Goal: Task Accomplishment & Management: Manage account settings

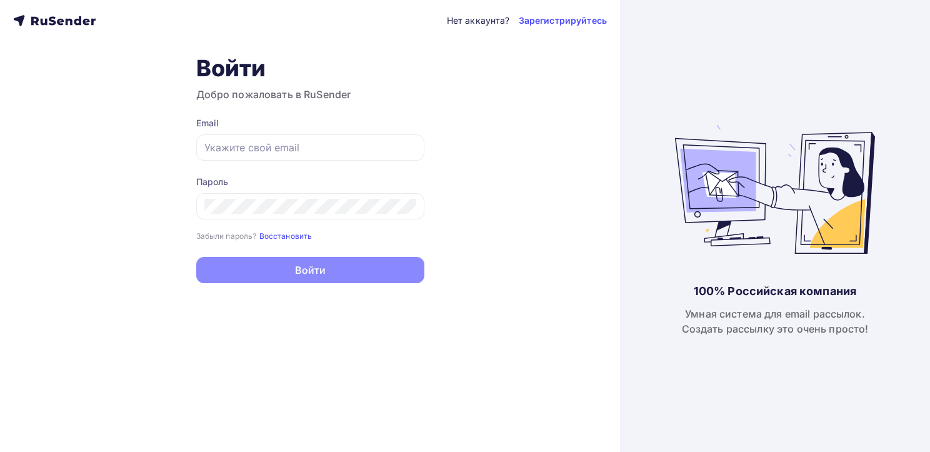
type input "[EMAIL_ADDRESS][DOMAIN_NAME]"
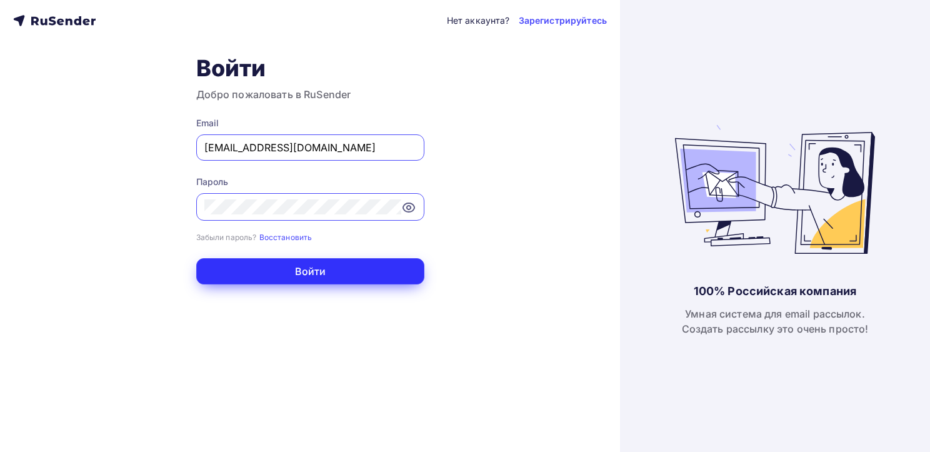
click at [320, 271] on button "Войти" at bounding box center [310, 271] width 228 height 26
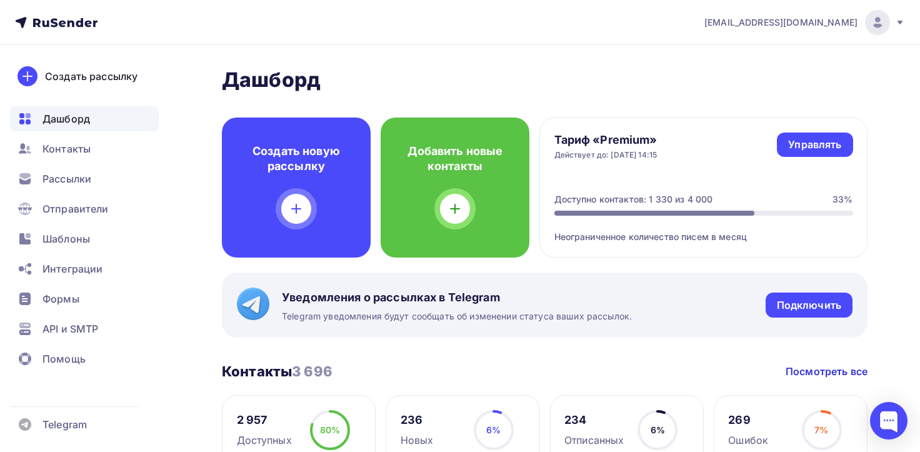
scroll to position [63, 0]
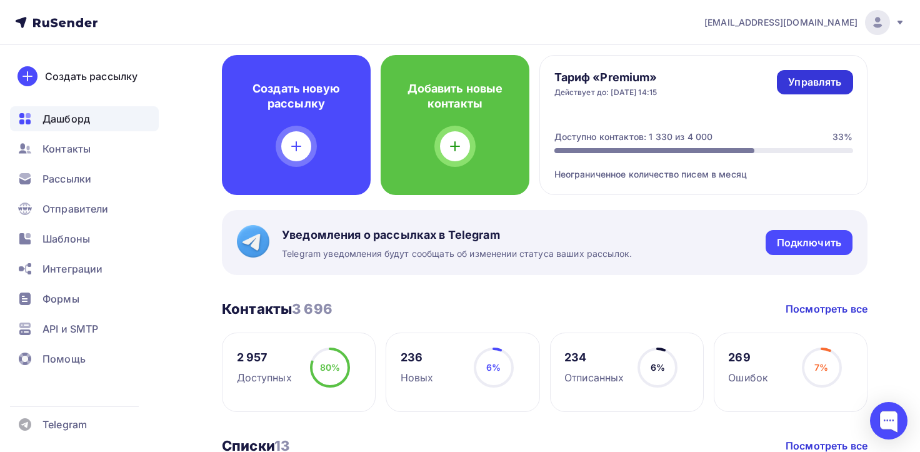
click at [800, 91] on link "Управлять" at bounding box center [815, 82] width 76 height 24
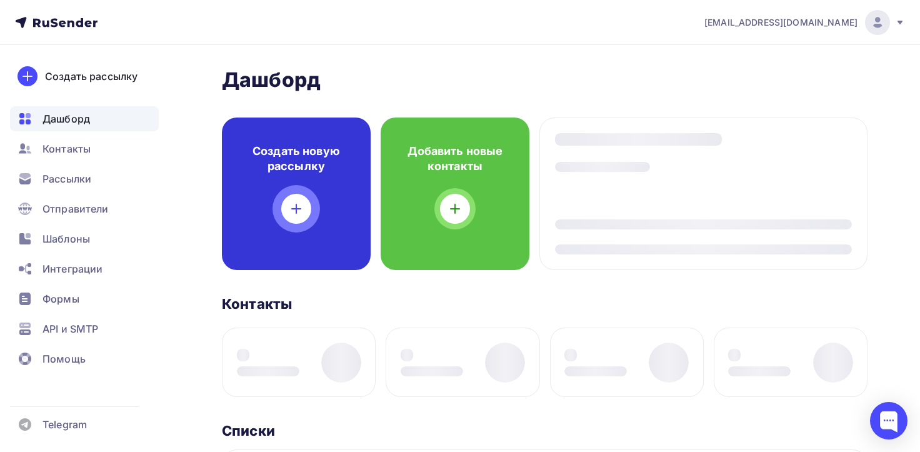
scroll to position [63, 0]
